Goal: Task Accomplishment & Management: Use online tool/utility

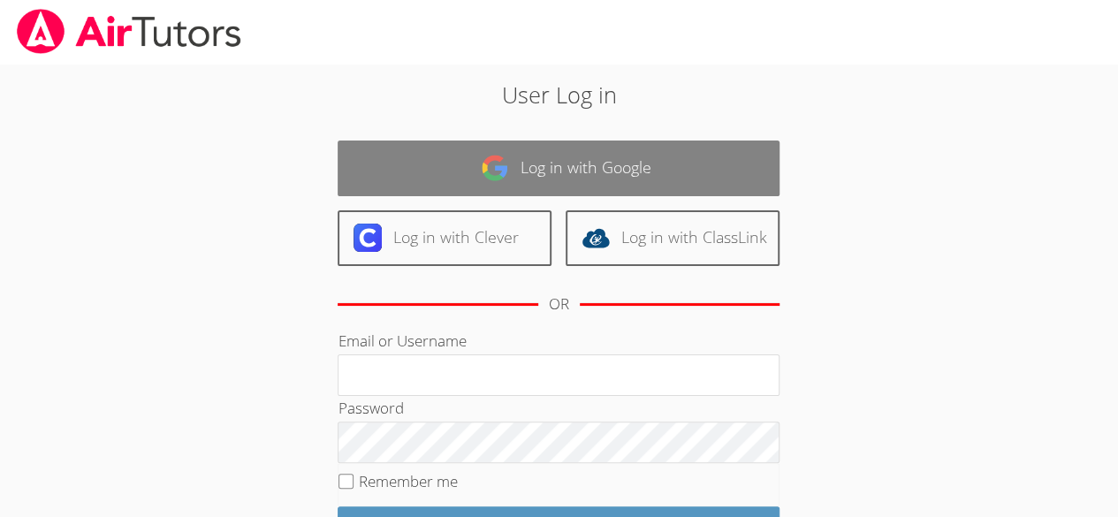
click at [687, 174] on link "Log in with Google" at bounding box center [558, 168] width 442 height 56
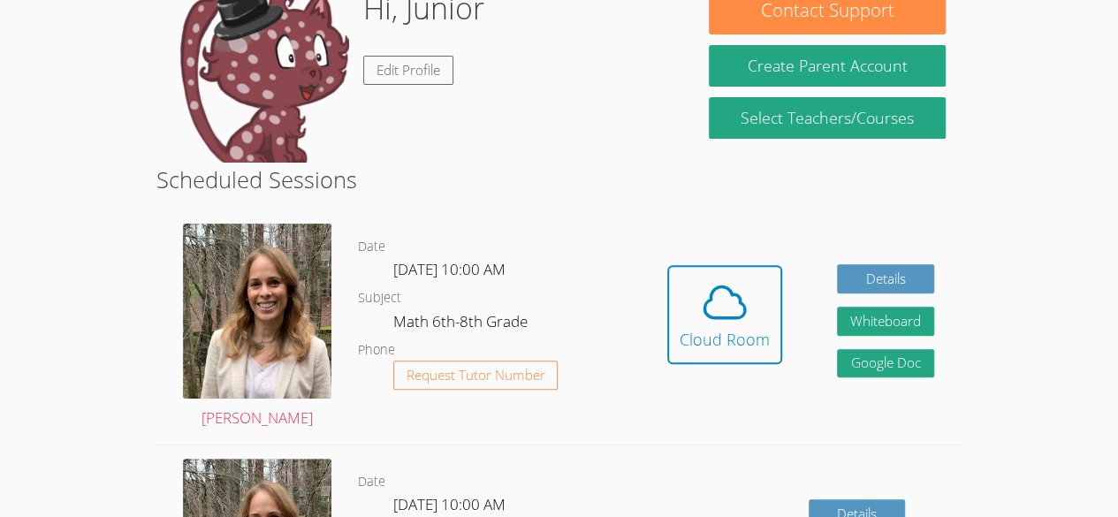
scroll to position [228, 0]
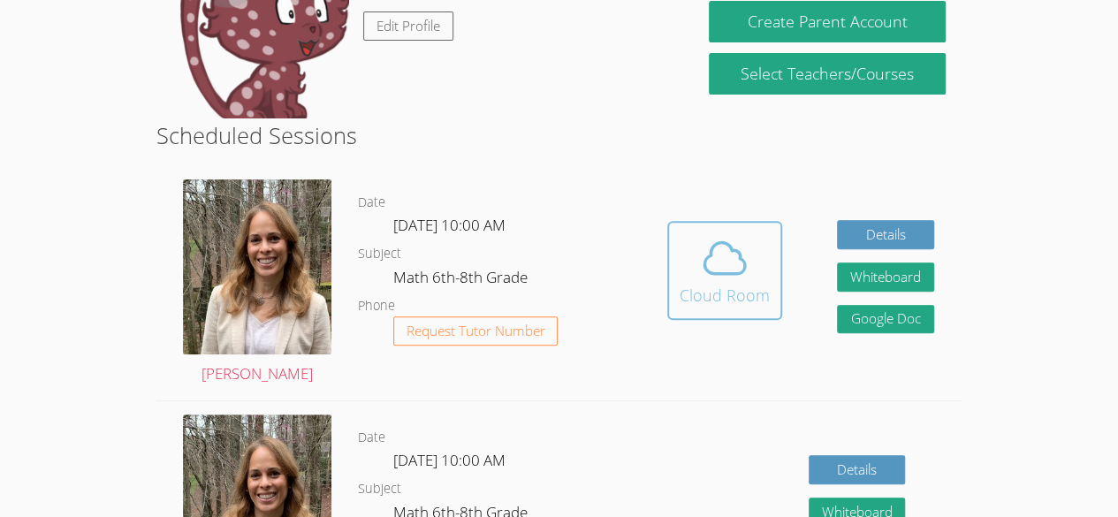
click at [686, 307] on button "Cloud Room" at bounding box center [724, 270] width 115 height 99
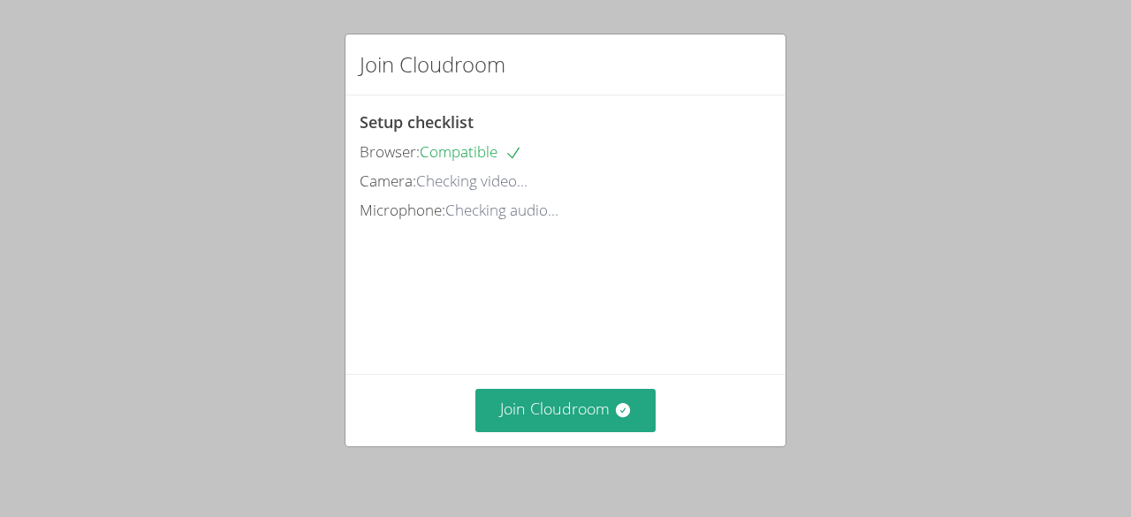
click at [1130, 322] on div "Join Cloudroom Setup checklist Browser: Compatible Camera: Checking video... Mi…" at bounding box center [565, 258] width 1131 height 517
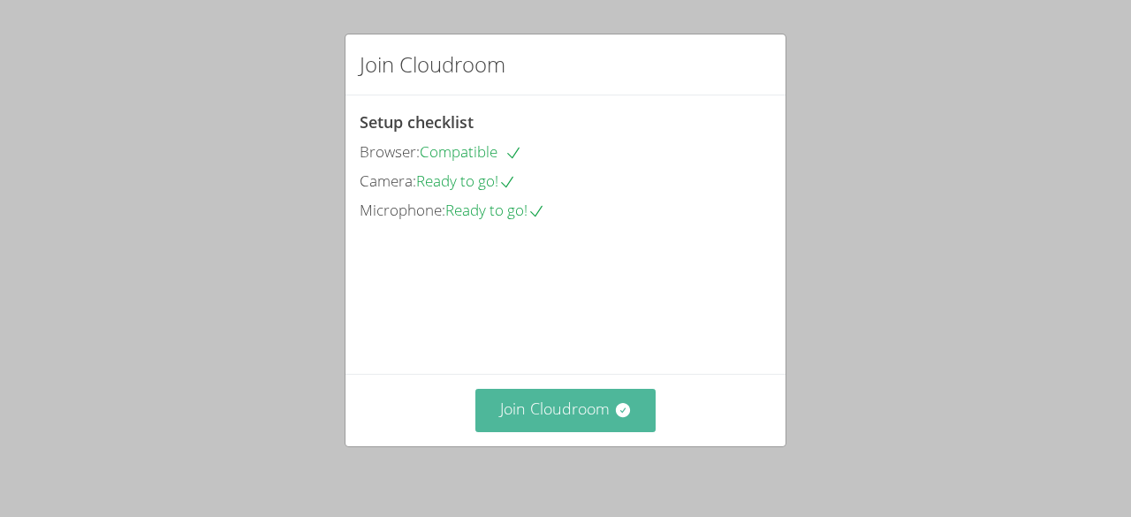
click at [532, 404] on button "Join Cloudroom" at bounding box center [565, 410] width 181 height 43
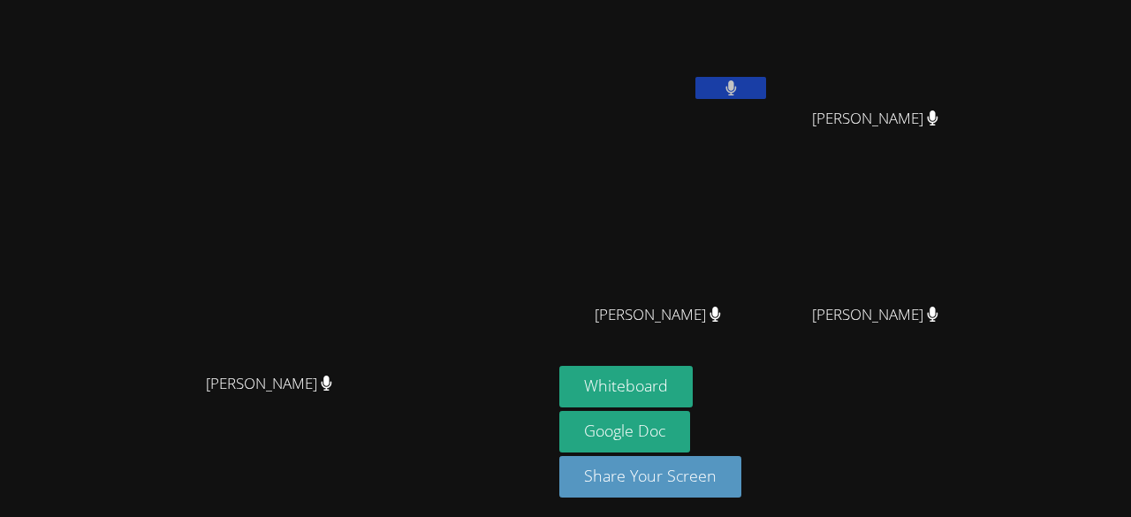
scroll to position [26, 0]
drag, startPoint x: 203, startPoint y: 327, endPoint x: 251, endPoint y: 343, distance: 50.3
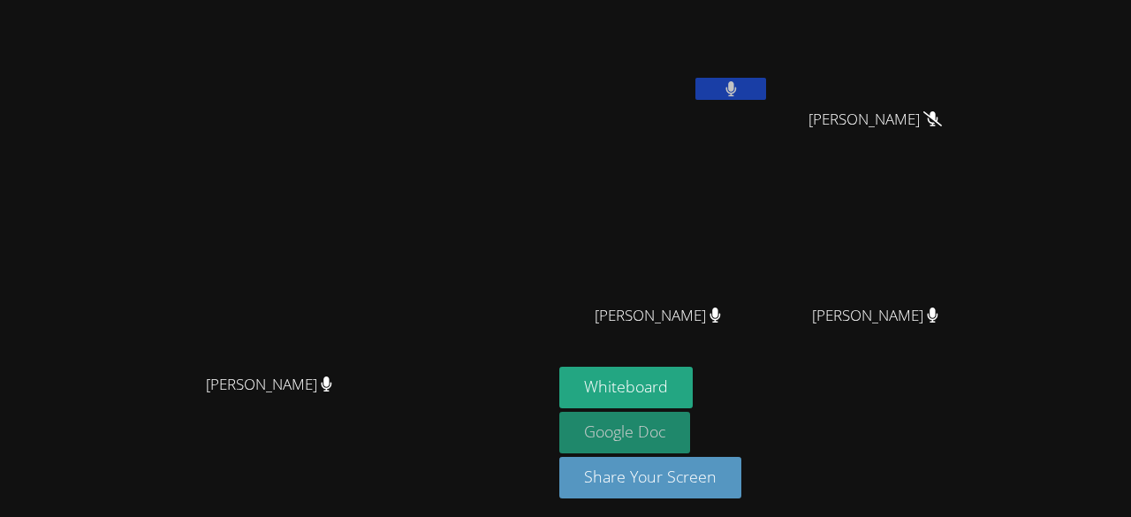
click at [690, 439] on link "Google Doc" at bounding box center [624, 433] width 131 height 42
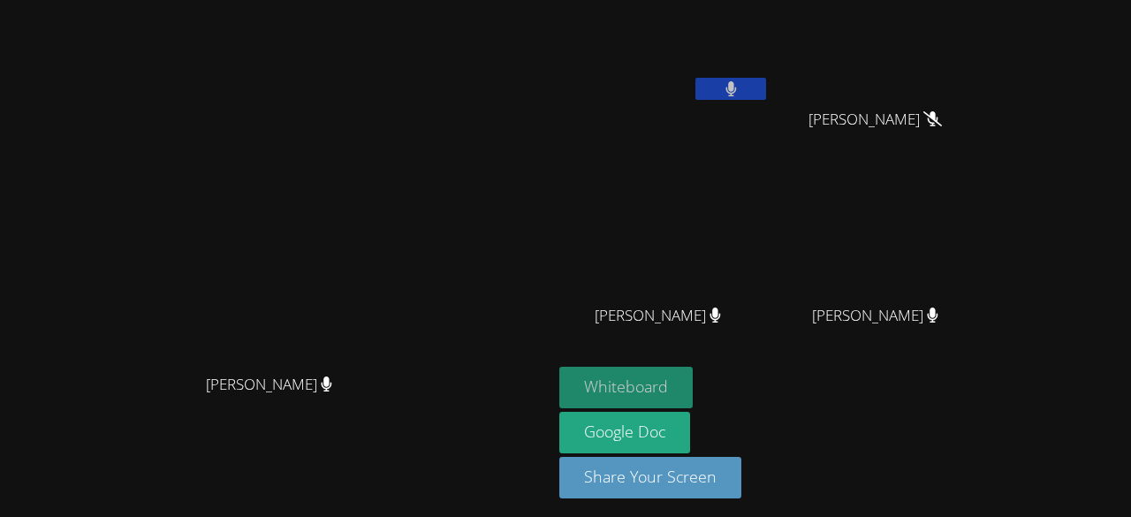
click at [693, 371] on button "Whiteboard" at bounding box center [625, 388] width 133 height 42
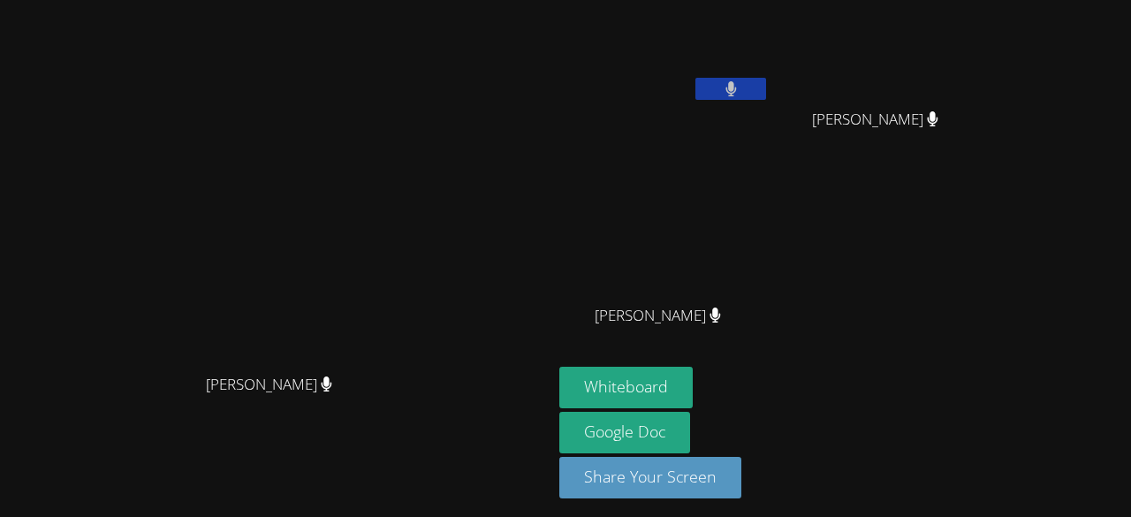
drag, startPoint x: 650, startPoint y: 49, endPoint x: 50, endPoint y: 406, distance: 698.0
click at [354, 477] on div "[PERSON_NAME] [PERSON_NAME]" at bounding box center [276, 248] width 538 height 534
click at [690, 422] on link "Google Doc" at bounding box center [624, 433] width 131 height 42
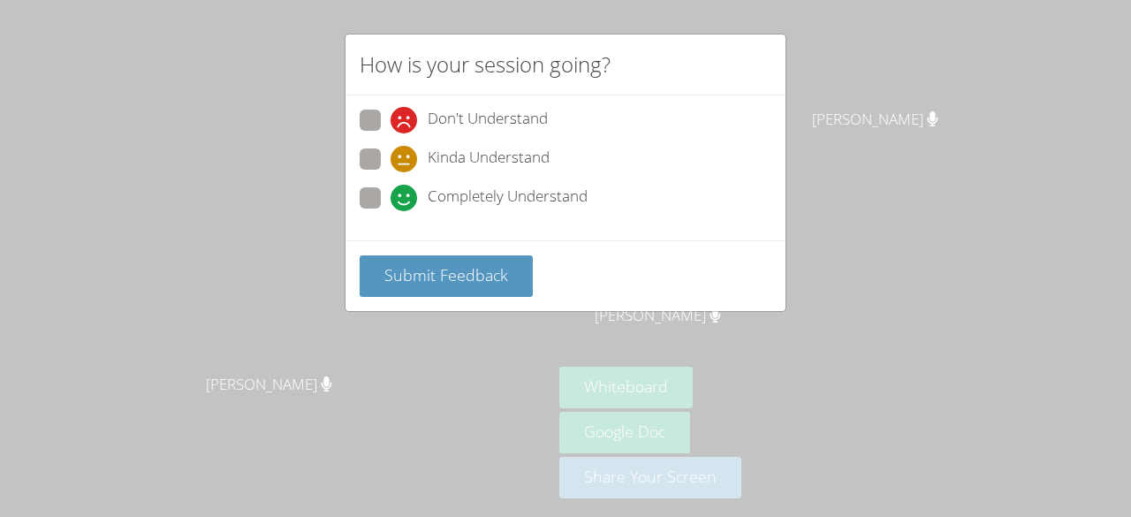
click at [463, 189] on span "Completely Understand" at bounding box center [508, 198] width 160 height 27
click at [406, 189] on input "Completely Understand" at bounding box center [397, 194] width 15 height 15
radio input "true"
click at [410, 114] on icon at bounding box center [403, 120] width 27 height 27
click at [406, 114] on input "Don't Understand" at bounding box center [397, 117] width 15 height 15
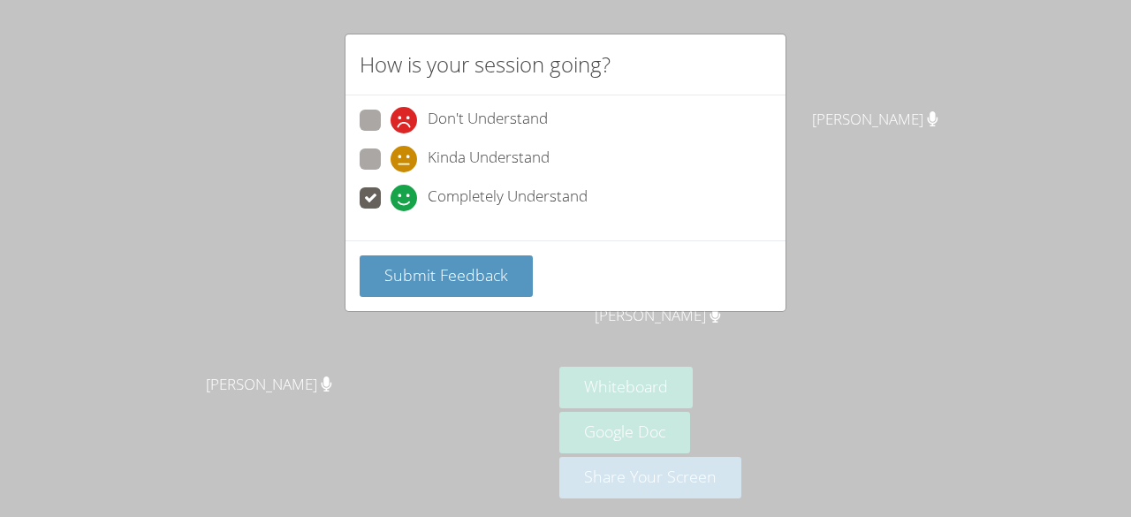
radio input "true"
click at [390, 211] on span at bounding box center [390, 211] width 0 height 0
click at [390, 198] on input "Completely Understand" at bounding box center [397, 194] width 15 height 15
radio input "true"
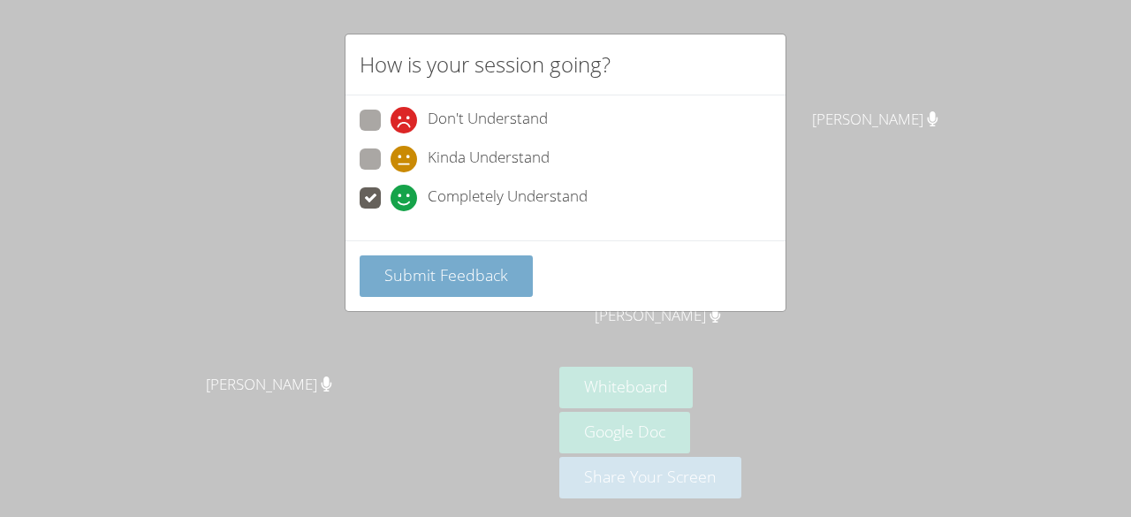
click at [384, 269] on span "Submit Feedback" at bounding box center [446, 274] width 124 height 21
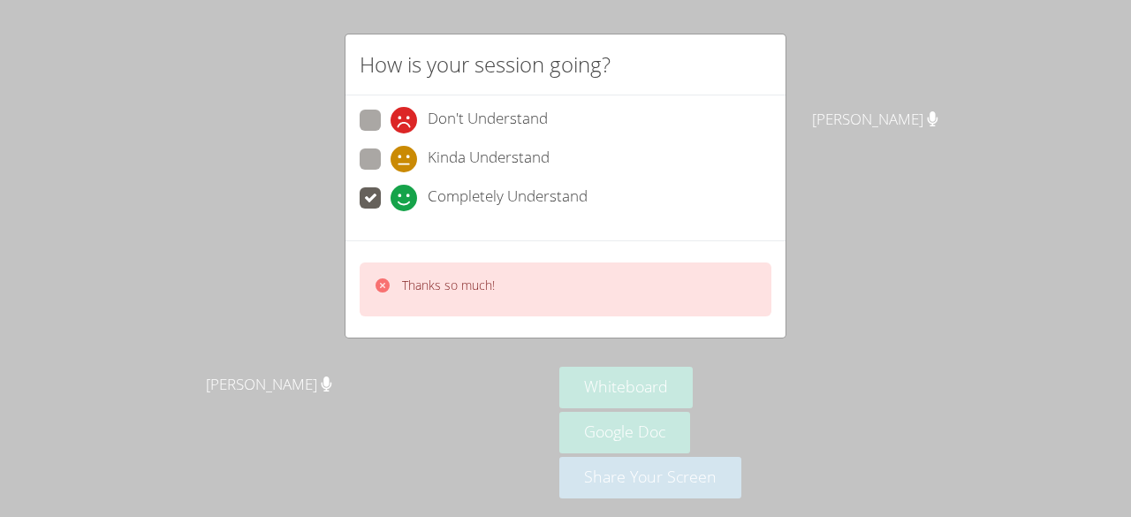
click at [388, 368] on div "How is your session going? Don't Understand Kinda Understand Completely Underst…" at bounding box center [565, 258] width 1131 height 517
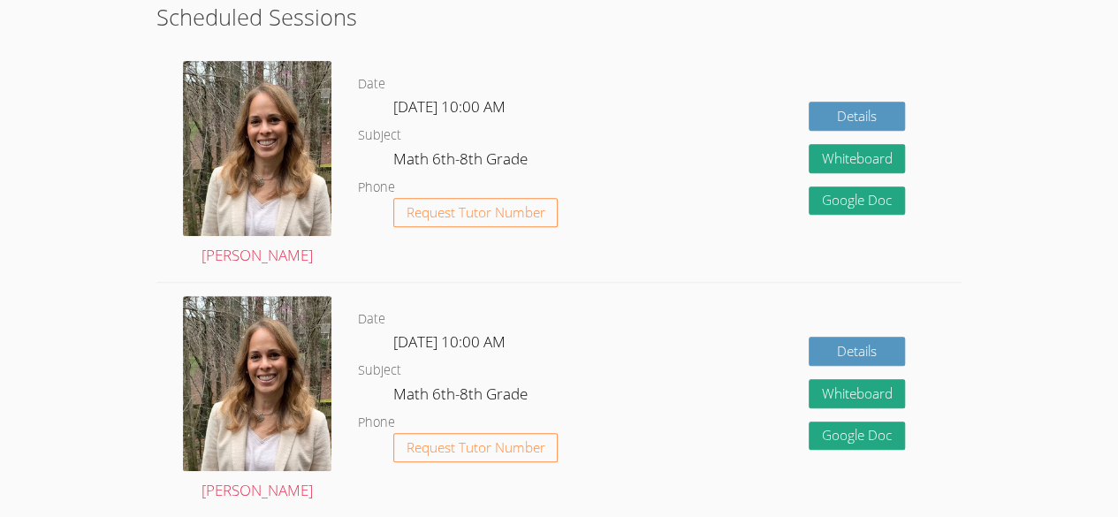
scroll to position [431, 0]
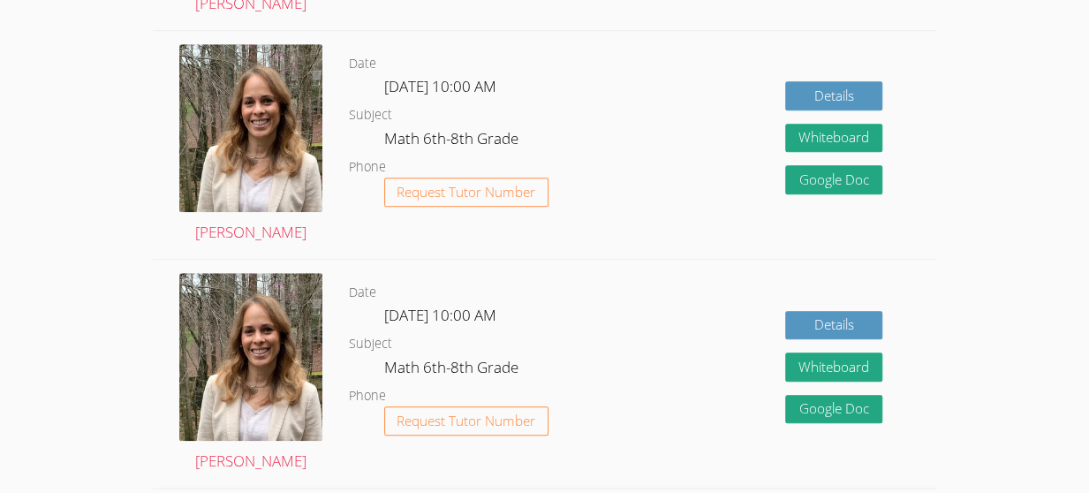
scroll to position [595, 0]
